Goal: Find specific page/section

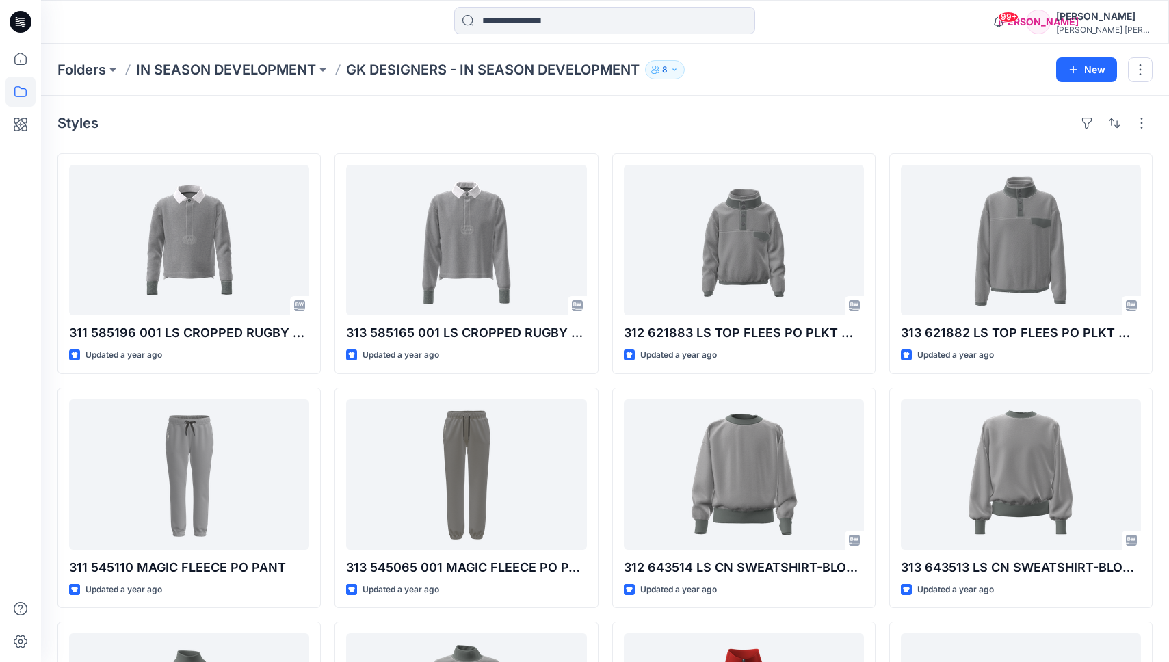
scroll to position [2071, 0]
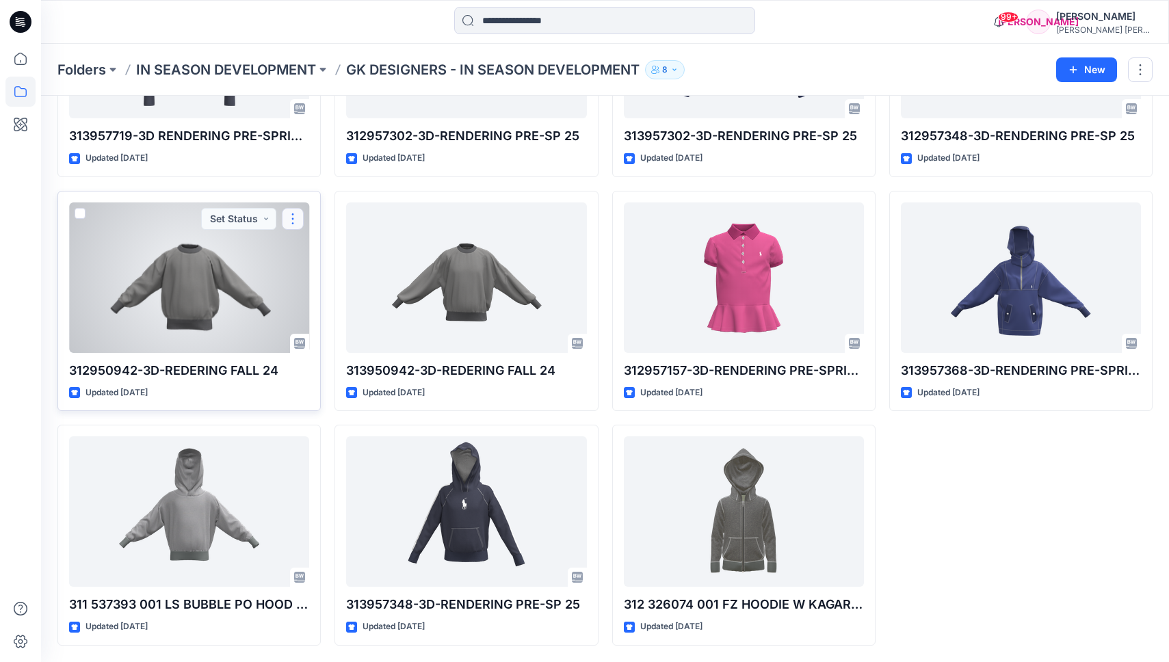
click at [292, 218] on button "button" at bounding box center [293, 219] width 22 height 22
click at [211, 298] on div at bounding box center [189, 277] width 240 height 150
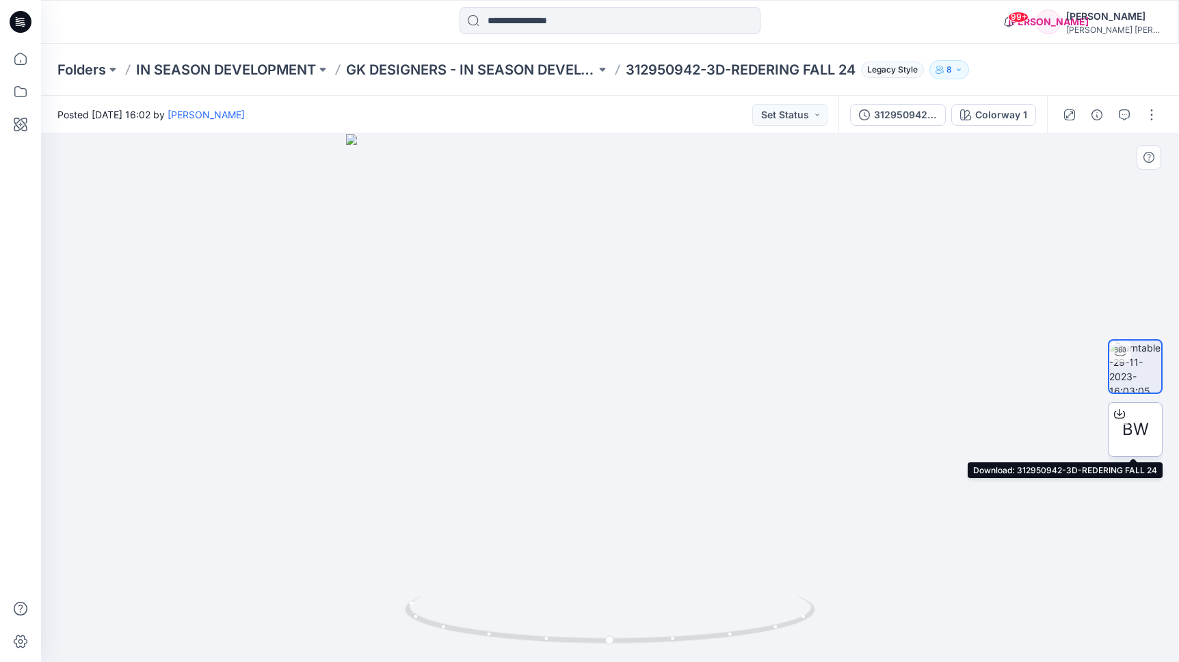
click at [1127, 429] on span "BW" at bounding box center [1135, 429] width 27 height 25
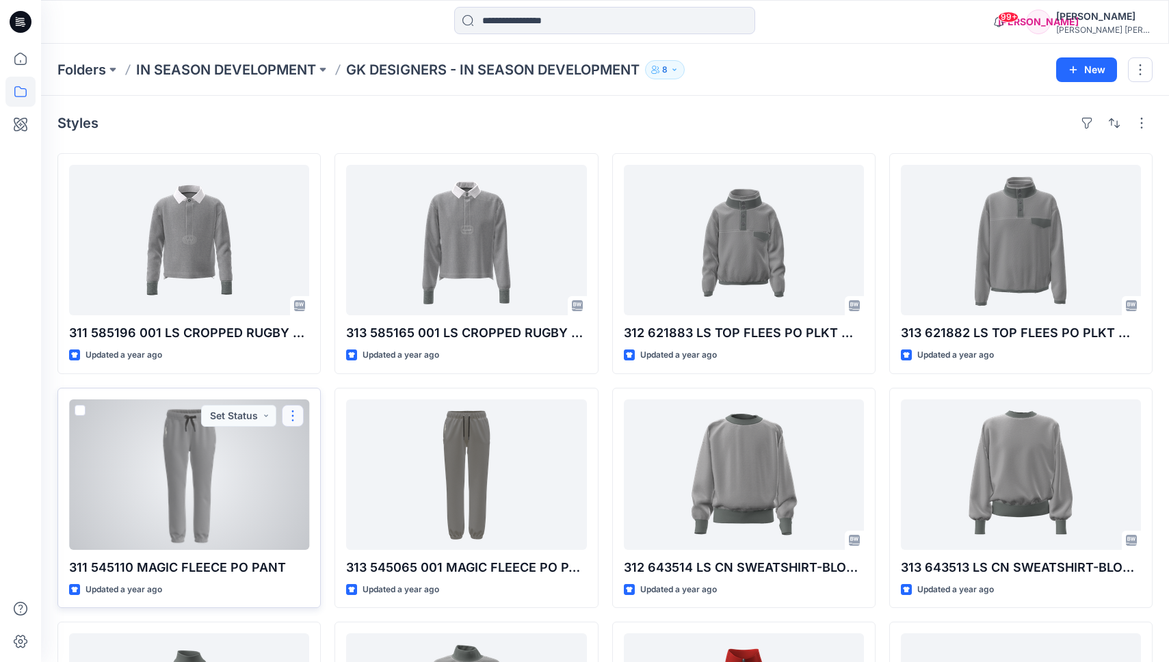
click at [295, 415] on button "button" at bounding box center [293, 416] width 22 height 22
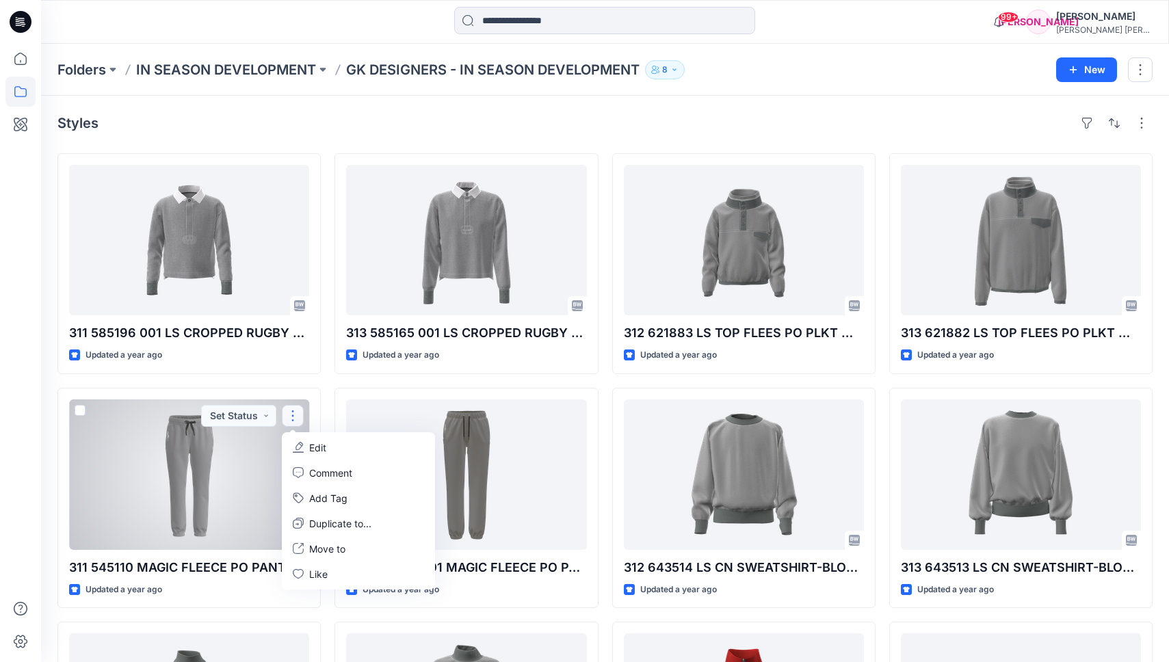
click at [240, 473] on div at bounding box center [189, 474] width 240 height 150
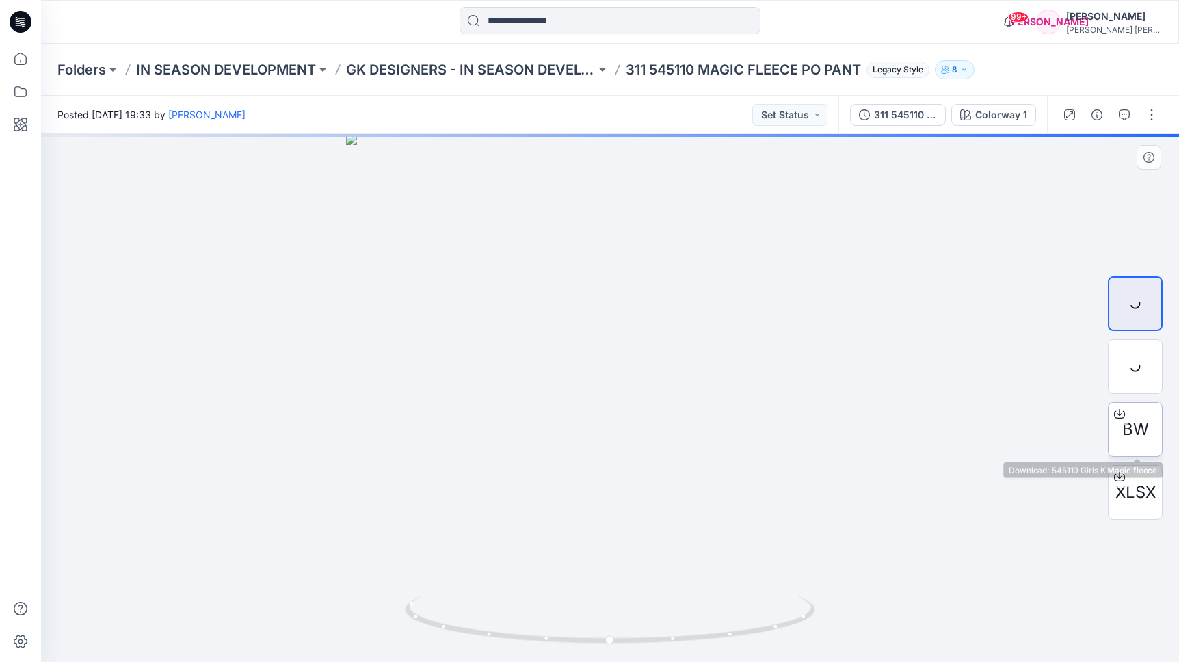
click at [1137, 434] on span "BW" at bounding box center [1135, 429] width 27 height 25
